Goal: Transaction & Acquisition: Register for event/course

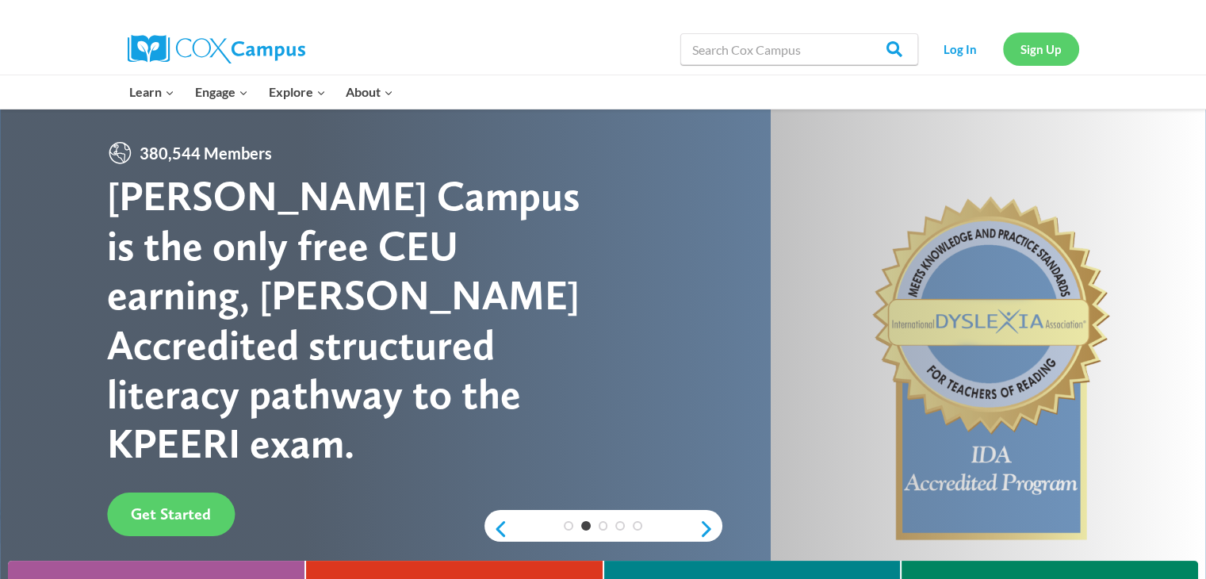
click at [1044, 59] on link "Sign Up" at bounding box center [1041, 49] width 76 height 33
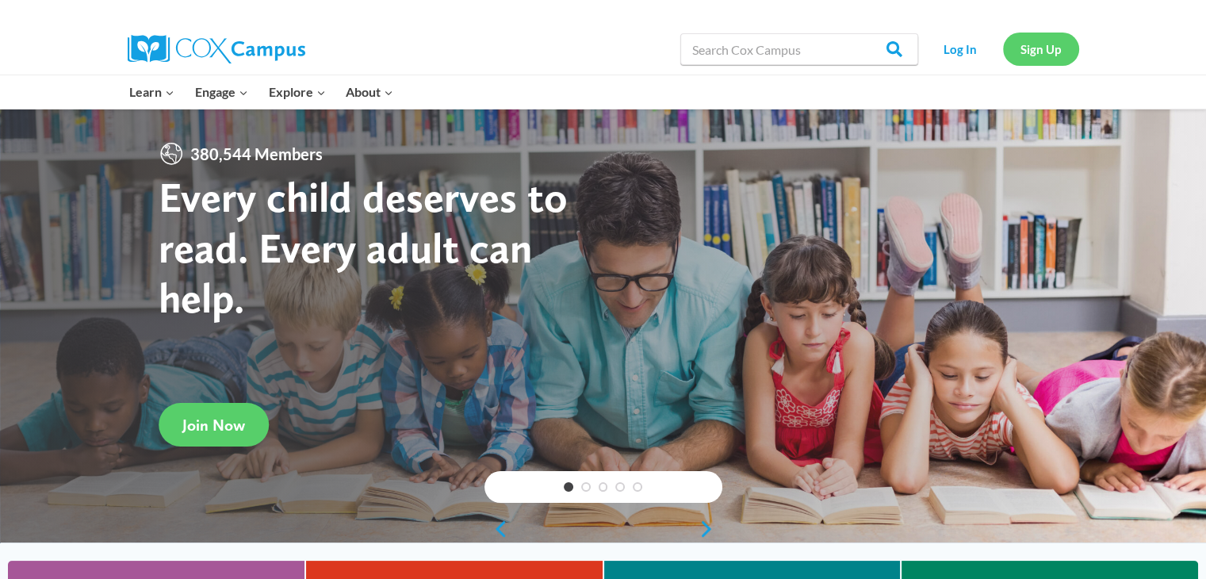
click at [1040, 58] on link "Sign Up" at bounding box center [1041, 49] width 76 height 33
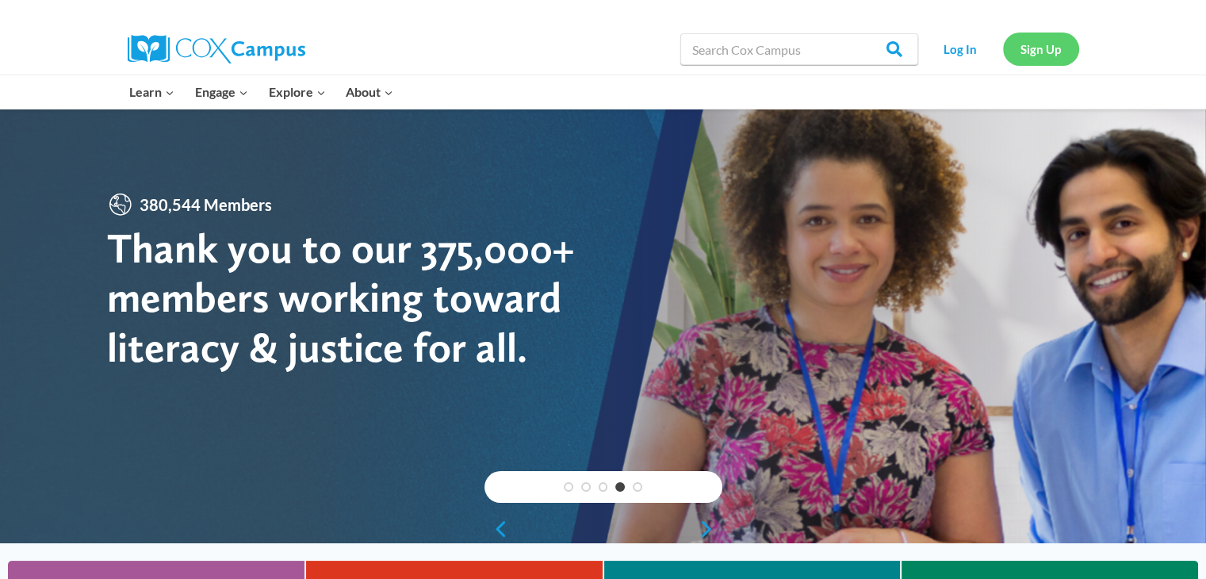
click at [1038, 55] on link "Sign Up" at bounding box center [1041, 49] width 76 height 33
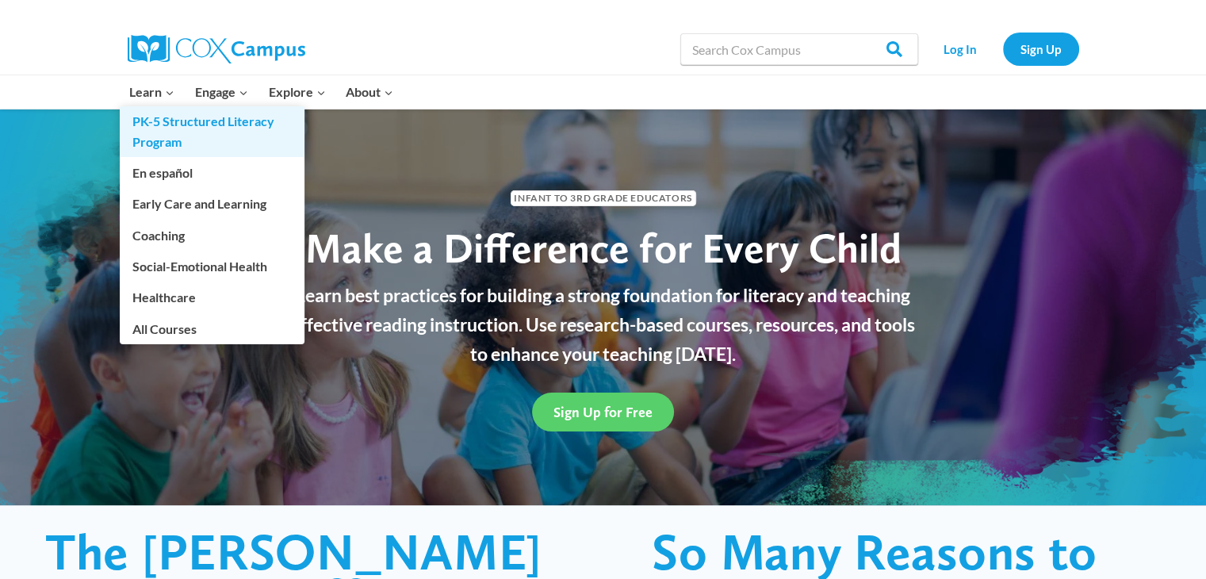
click at [160, 131] on link "PK-5 Structured Literacy Program" at bounding box center [212, 131] width 185 height 51
